Goal: Task Accomplishment & Management: Manage account settings

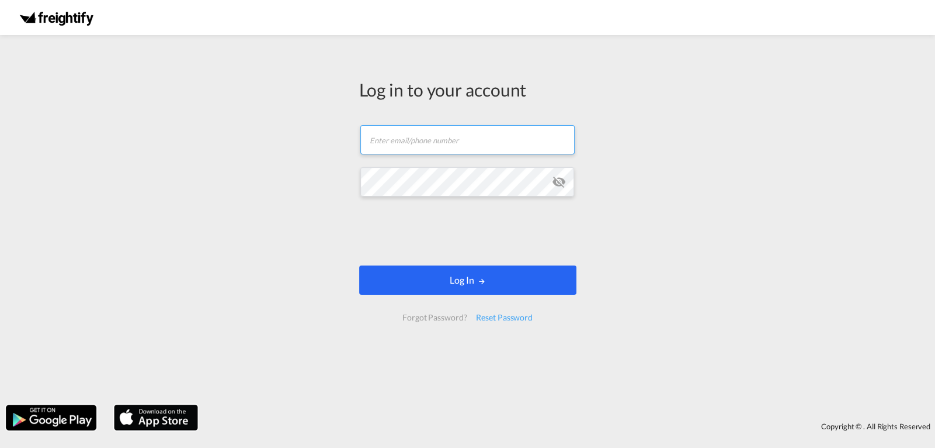
type input "[PERSON_NAME][EMAIL_ADDRESS][DOMAIN_NAME]"
click at [456, 283] on button "Log In" at bounding box center [467, 279] width 217 height 29
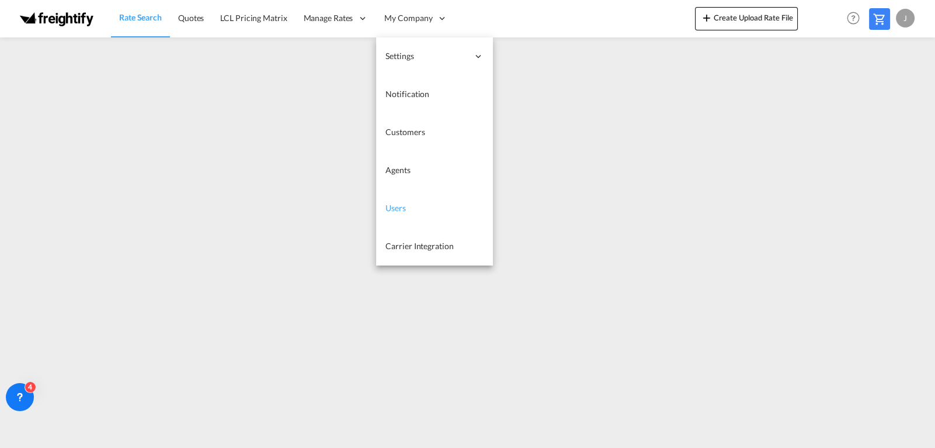
click at [400, 207] on span "Users" at bounding box center [396, 208] width 20 height 10
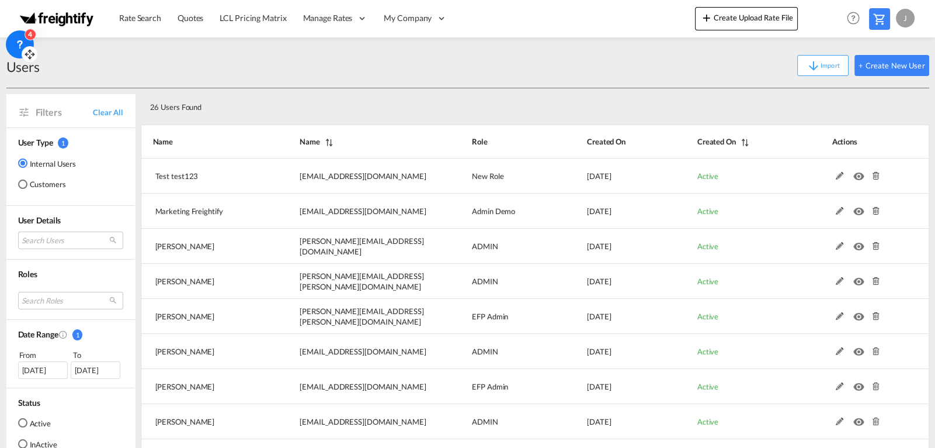
drag, startPoint x: 26, startPoint y: 405, endPoint x: 17, endPoint y: 52, distance: 353.0
click at [17, 52] on div "4" at bounding box center [20, 44] width 28 height 28
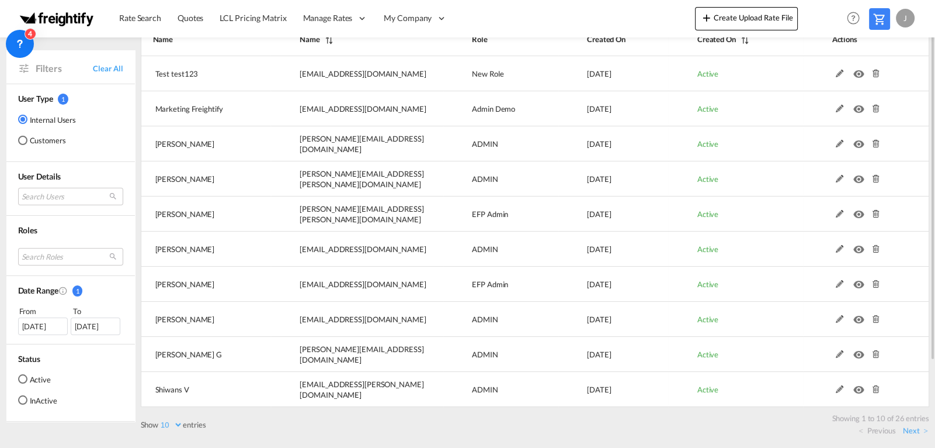
scroll to position [9, 0]
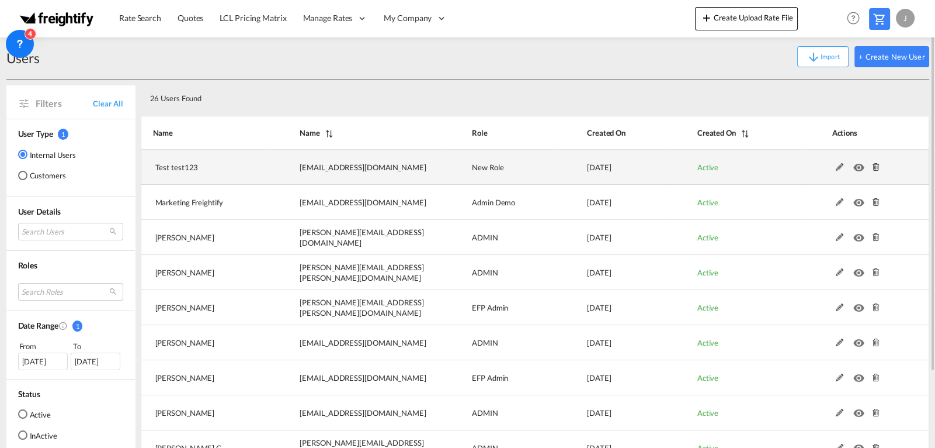
click at [840, 163] on md-icon at bounding box center [840, 167] width 15 height 8
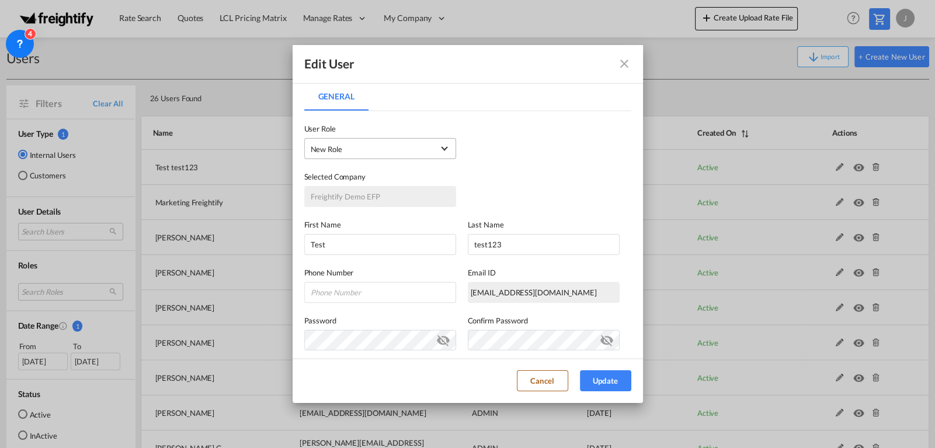
click at [425, 147] on span "New Role USER_DEFINED" at bounding box center [372, 149] width 123 height 12
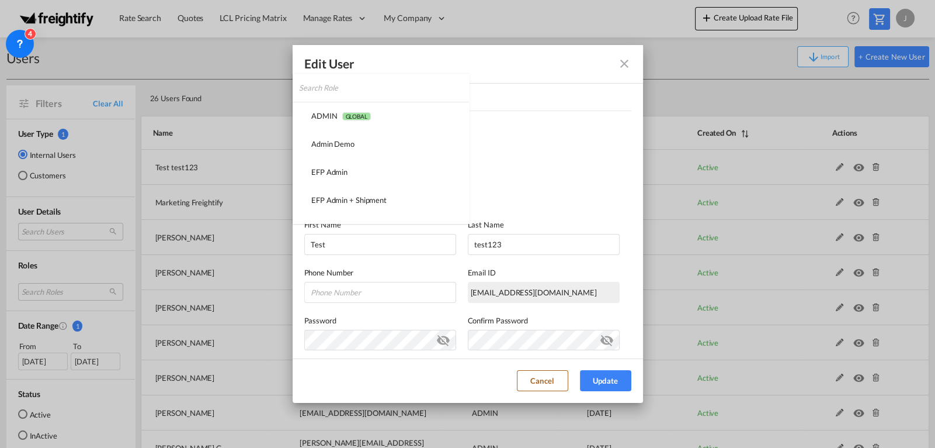
scroll to position [192, 0]
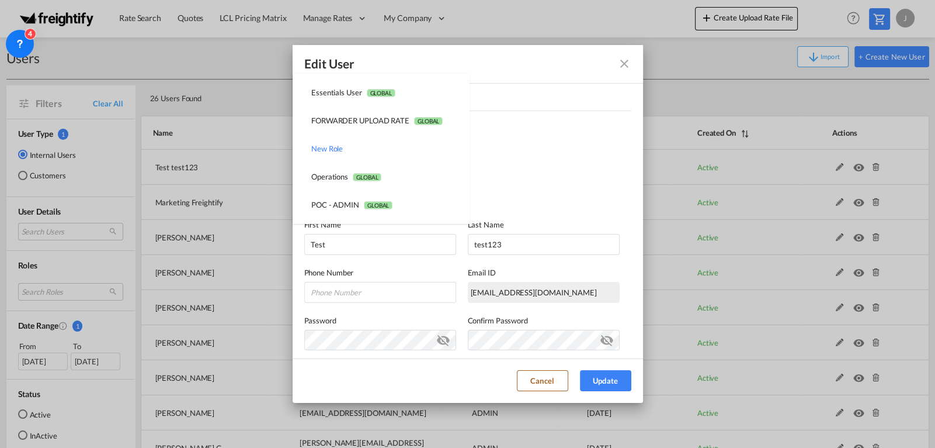
click at [425, 147] on md-option "New Role USER_DEFINED" at bounding box center [381, 148] width 176 height 28
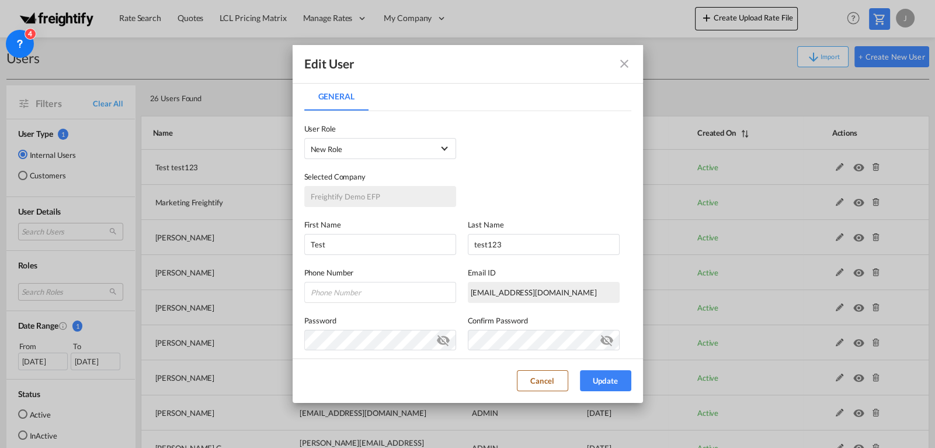
click at [624, 63] on md-icon "icon-close fg-AAA8AD" at bounding box center [625, 64] width 14 height 14
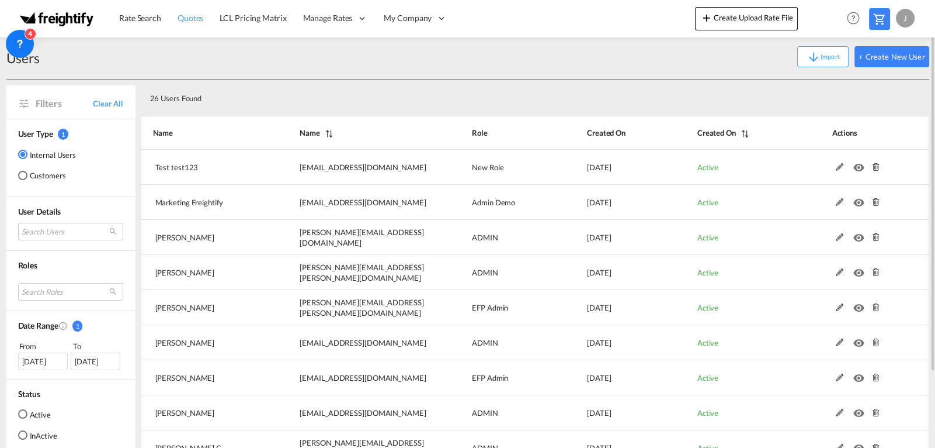
click at [192, 20] on span "Quotes" at bounding box center [191, 18] width 26 height 10
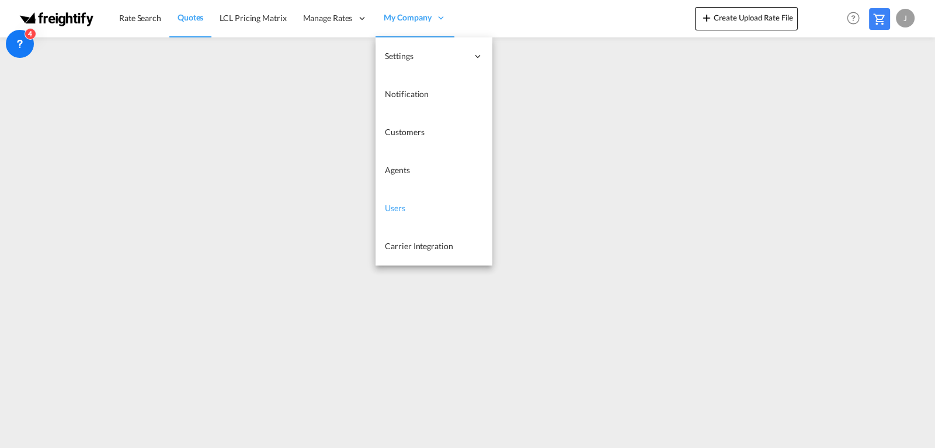
click at [400, 213] on link "Users" at bounding box center [434, 208] width 117 height 38
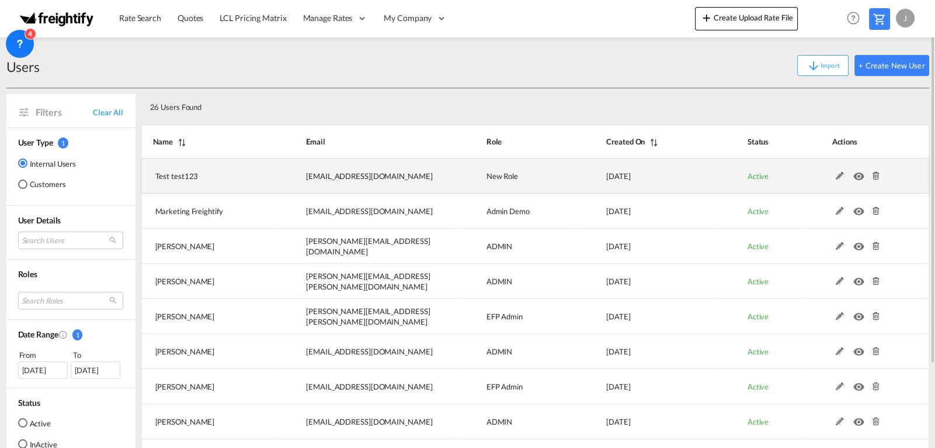
click at [840, 174] on md-icon at bounding box center [840, 176] width 15 height 8
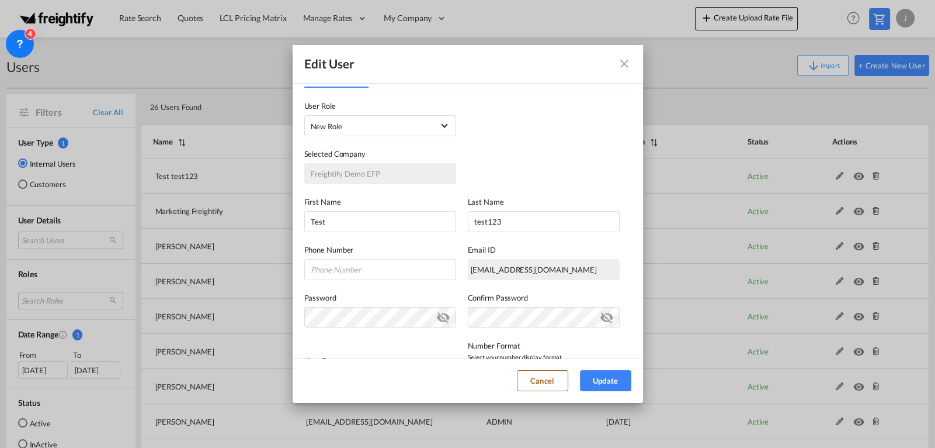
scroll to position [24, 0]
click at [463, 228] on div "First Name Test" at bounding box center [386, 213] width 164 height 36
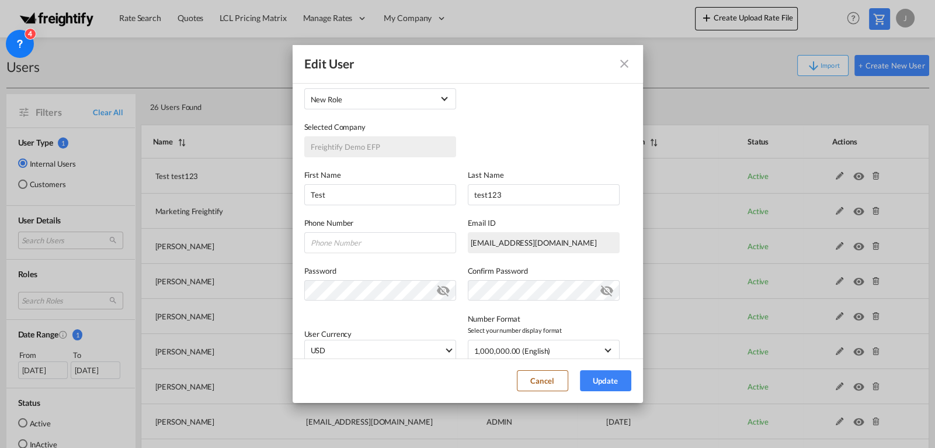
scroll to position [0, 0]
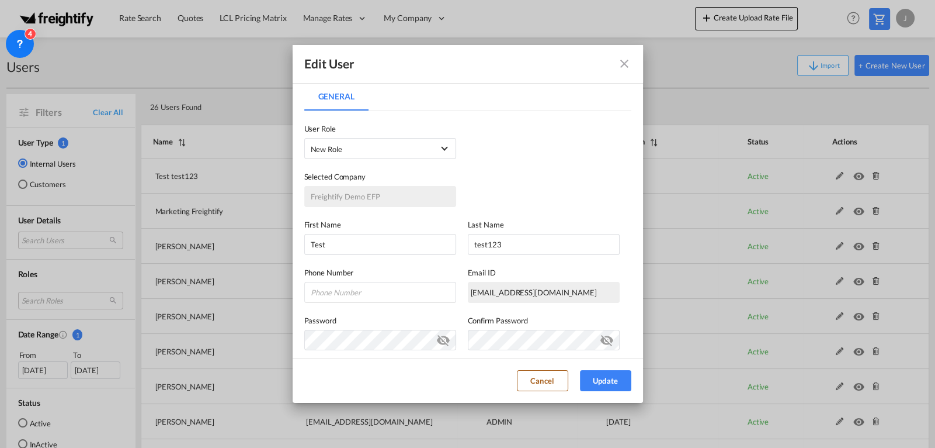
click at [625, 62] on md-icon "icon-close fg-AAA8AD" at bounding box center [625, 64] width 14 height 14
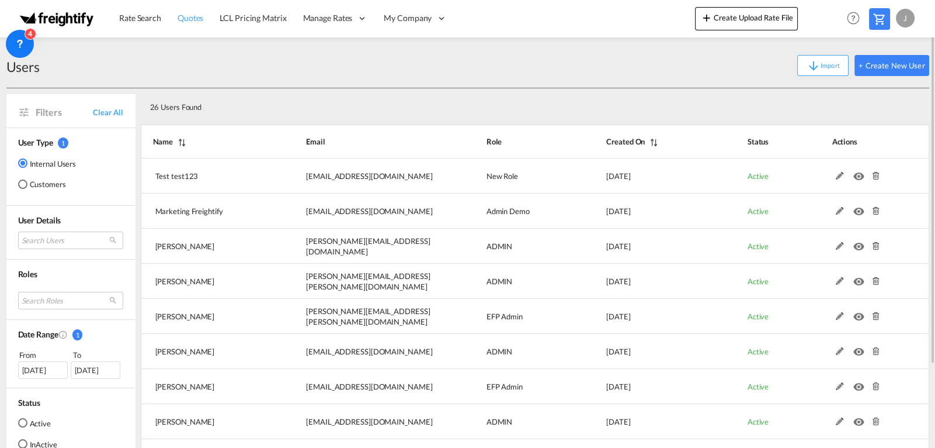
click at [192, 19] on span "Quotes" at bounding box center [191, 18] width 26 height 10
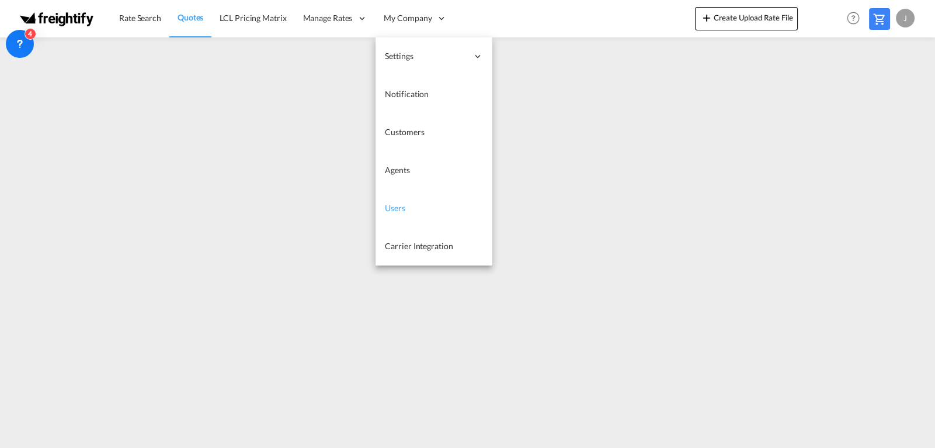
click at [401, 207] on span "Users" at bounding box center [395, 208] width 20 height 10
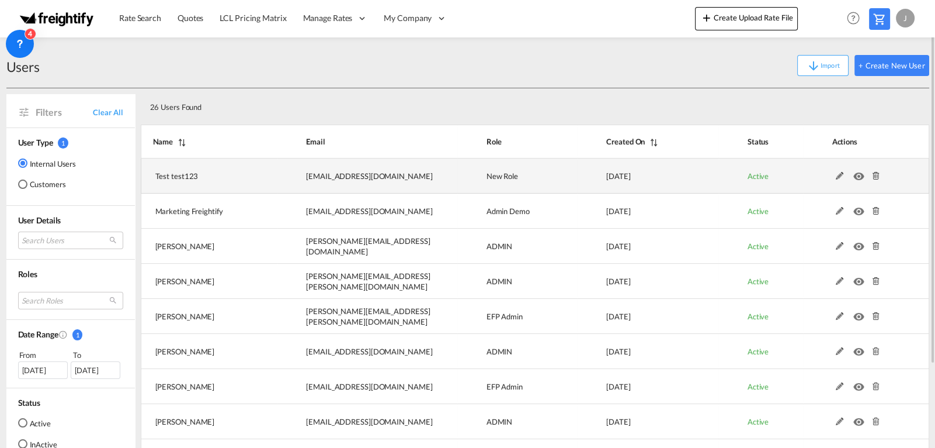
click at [839, 175] on md-icon at bounding box center [840, 176] width 15 height 8
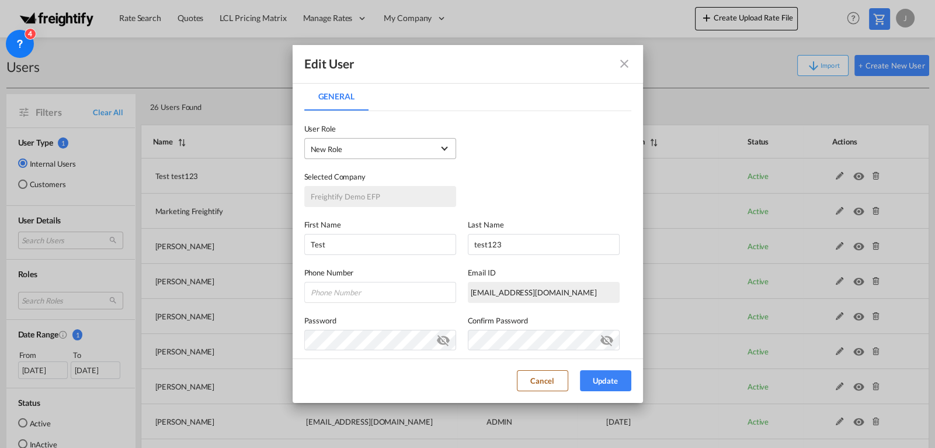
click at [327, 147] on div "New Role USER_DEFINED" at bounding box center [327, 148] width 32 height 9
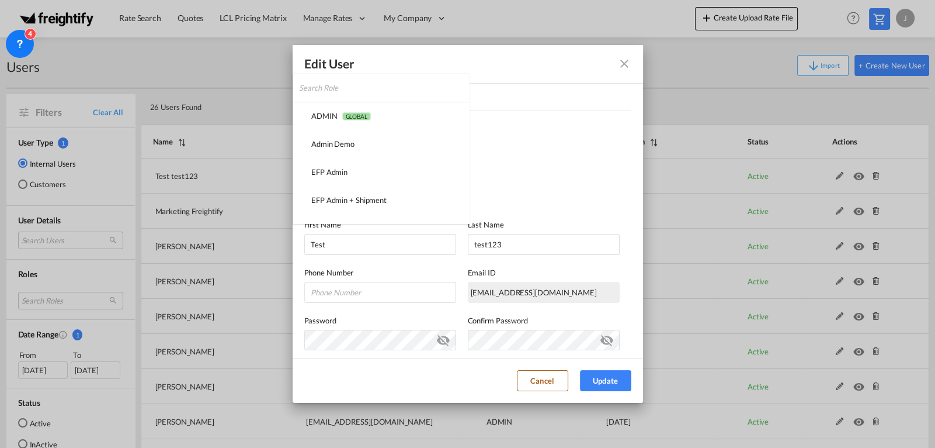
scroll to position [192, 0]
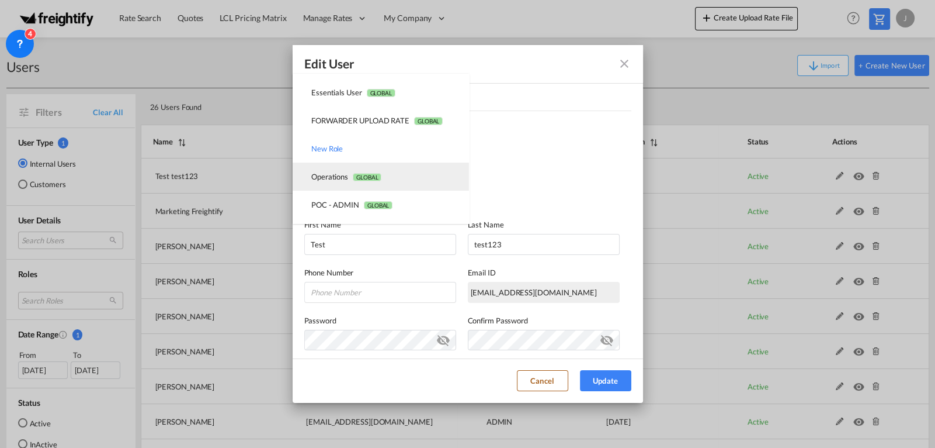
click at [328, 174] on div "Operations GLOBAL" at bounding box center [346, 176] width 70 height 11
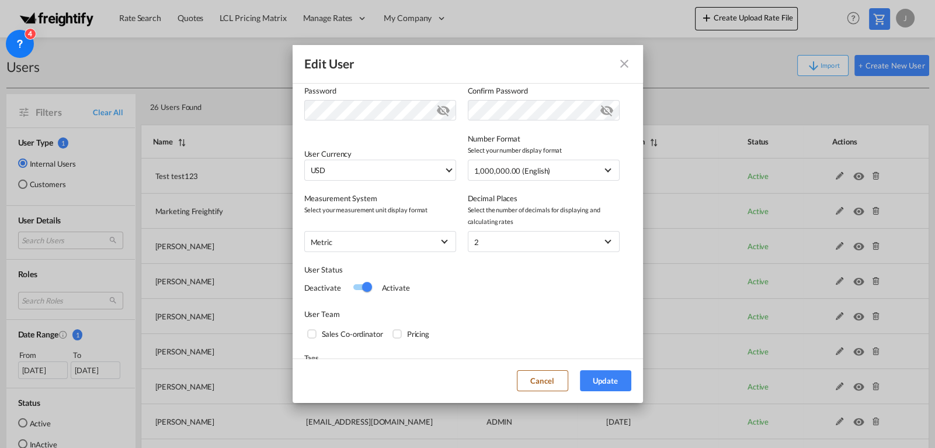
scroll to position [271, 0]
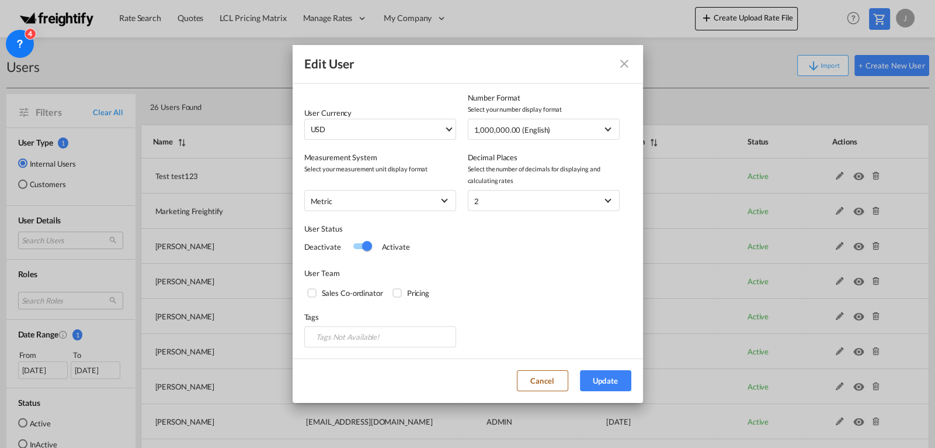
click at [311, 292] on div "Sales Co-ordinator" at bounding box center [313, 294] width 12 height 12
click at [396, 288] on div "Pricing" at bounding box center [399, 294] width 12 height 12
click at [615, 376] on button "Update" at bounding box center [605, 380] width 51 height 21
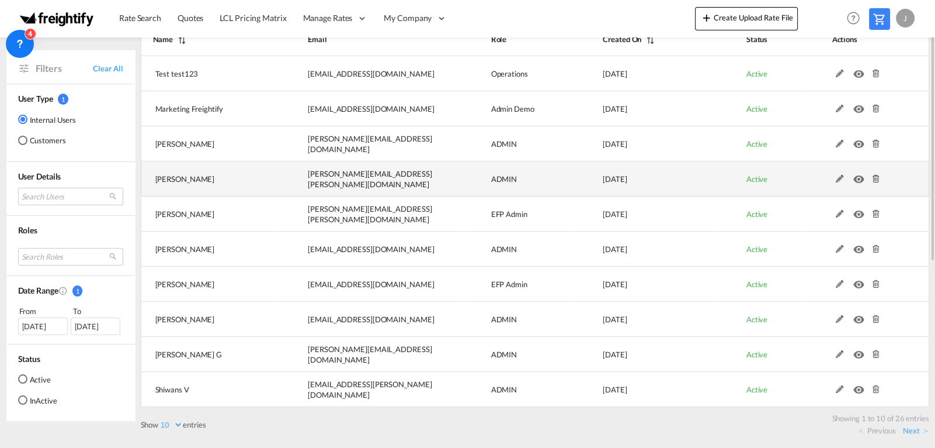
scroll to position [0, 0]
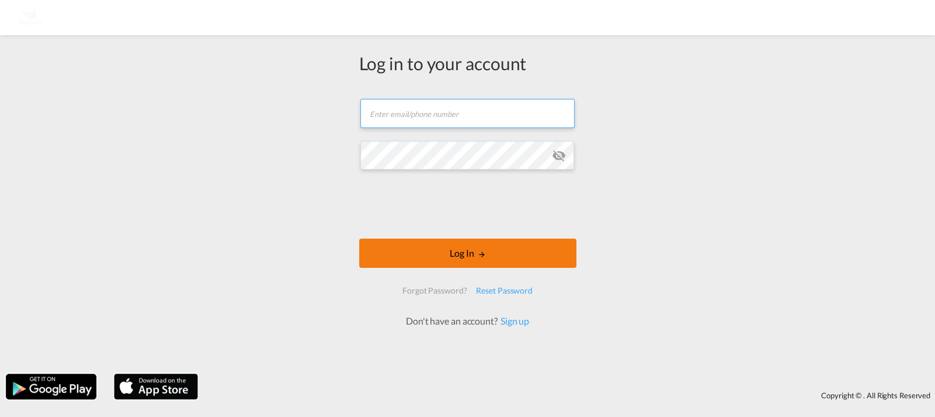
type input "[PERSON_NAME][EMAIL_ADDRESS][DOMAIN_NAME]"
click at [429, 249] on button "Log In" at bounding box center [467, 252] width 217 height 29
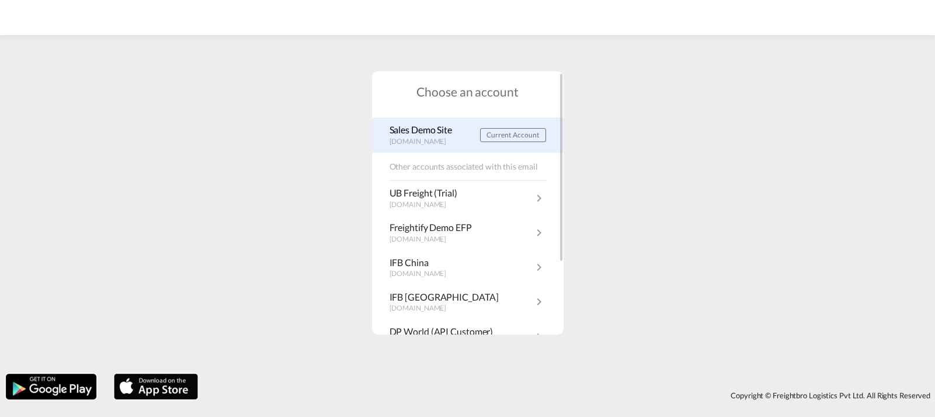
click at [413, 126] on p "Sales Demo Site" at bounding box center [424, 129] width 69 height 13
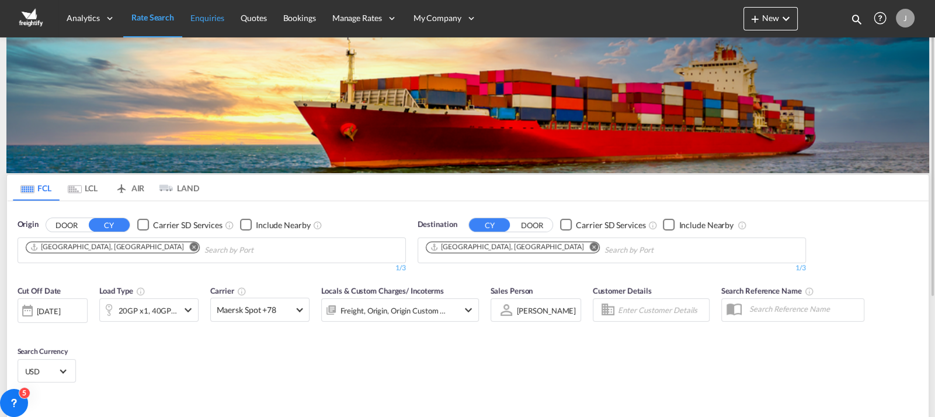
click at [209, 19] on span "Enquiries" at bounding box center [207, 18] width 34 height 10
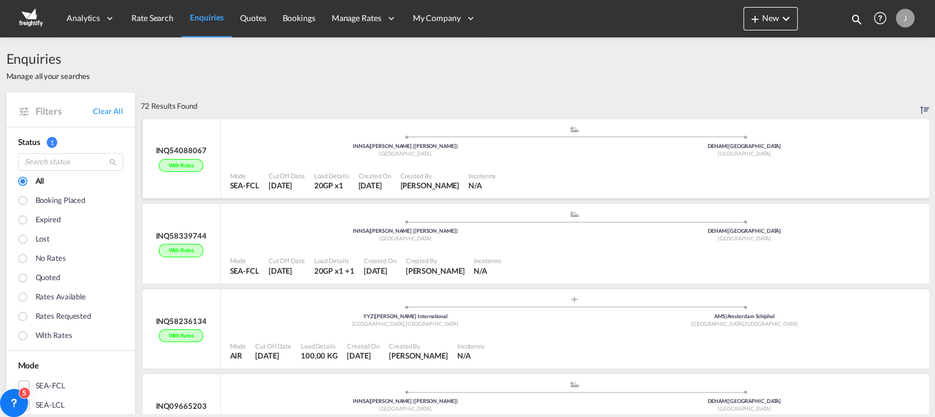
click at [420, 183] on span "Belindra Valavan" at bounding box center [429, 185] width 59 height 9
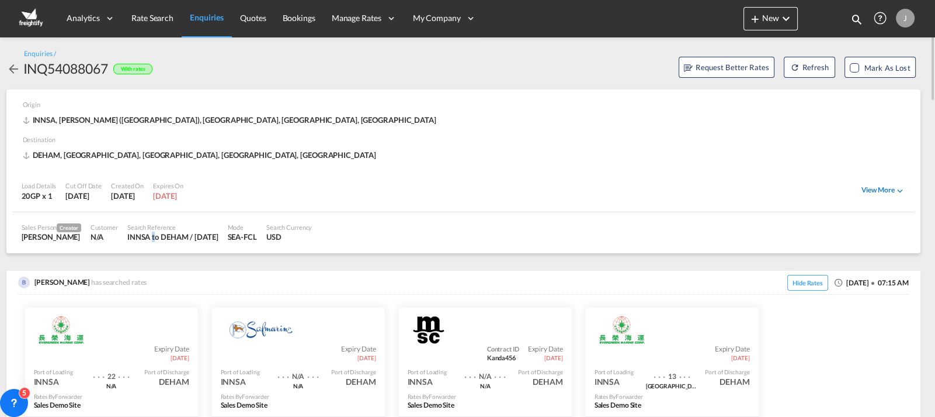
click at [898, 189] on md-icon "icon-chevron-down" at bounding box center [900, 190] width 11 height 11
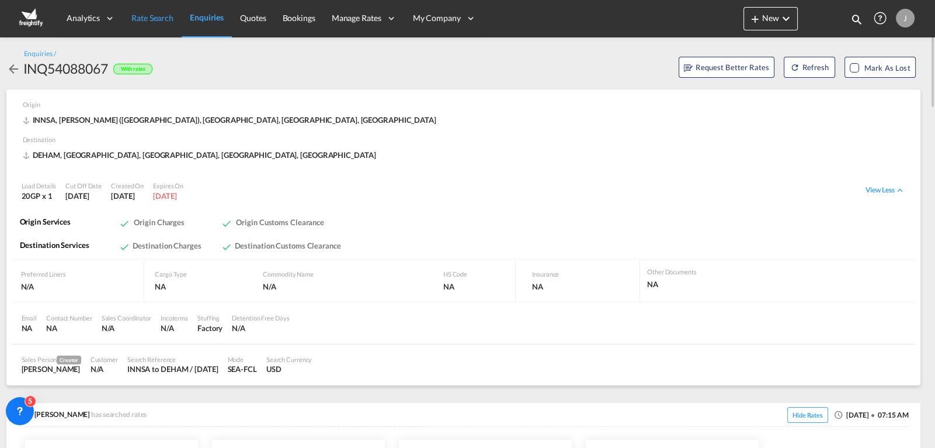
click at [154, 16] on span "Rate Search" at bounding box center [152, 18] width 42 height 10
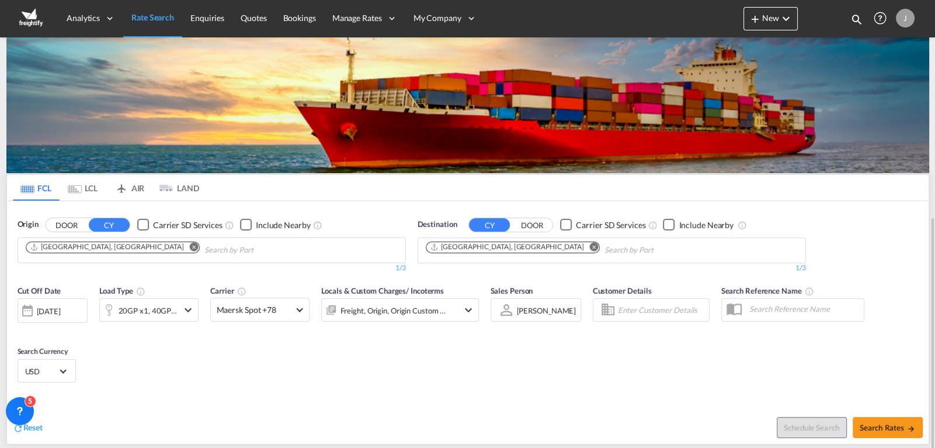
scroll to position [122, 0]
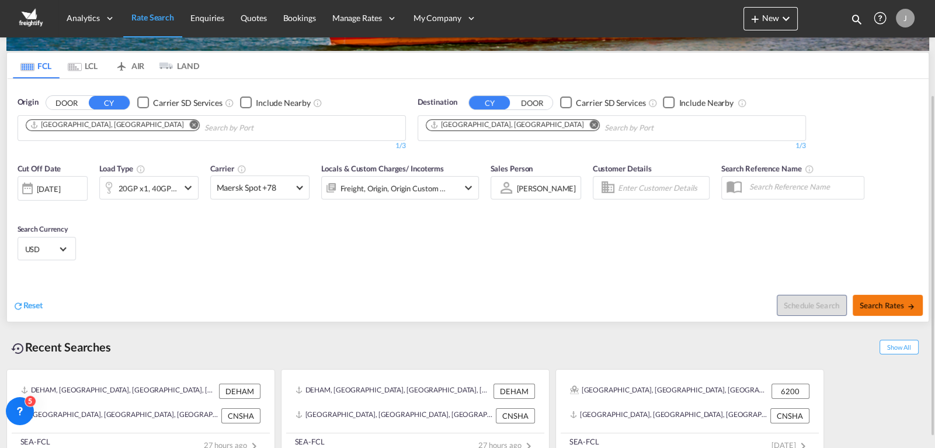
click at [899, 305] on span "Search Rates" at bounding box center [888, 304] width 56 height 9
type input "DEHAM to CNSHA / 3 Sep 2025"
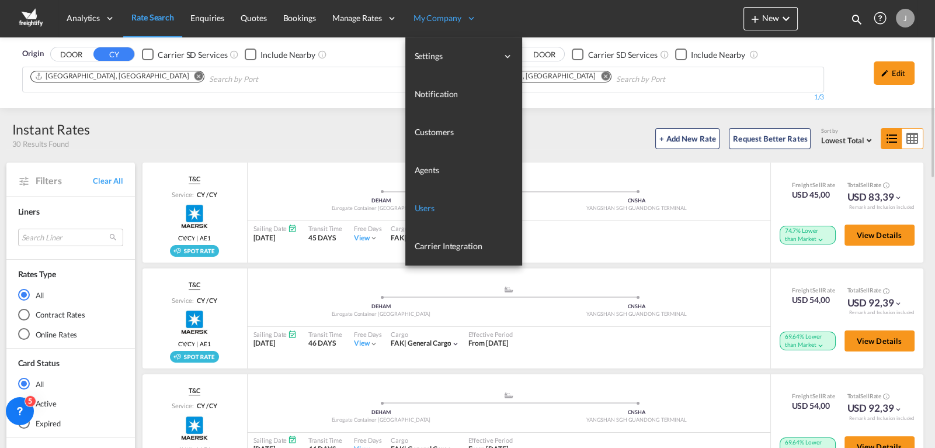
click at [427, 207] on span "Users" at bounding box center [425, 208] width 20 height 10
